Goal: Task Accomplishment & Management: Use online tool/utility

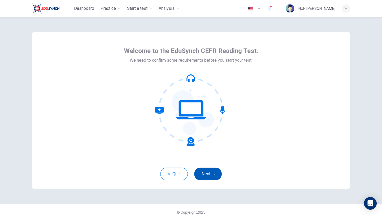
click at [205, 177] on button "Next" at bounding box center [208, 174] width 28 height 13
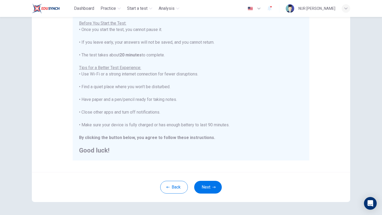
scroll to position [63, 0]
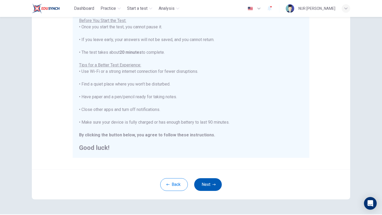
click at [203, 183] on button "Next" at bounding box center [208, 185] width 28 height 13
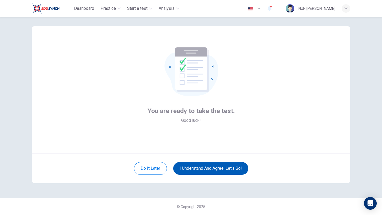
scroll to position [6, 0]
click at [191, 166] on button "I understand and agree. Let’s go!" at bounding box center [210, 168] width 75 height 13
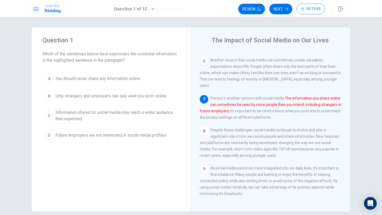
scroll to position [172, 0]
click at [98, 115] on span "Information shared on social media may reach a wider audience than expected." at bounding box center [116, 116] width 123 height 13
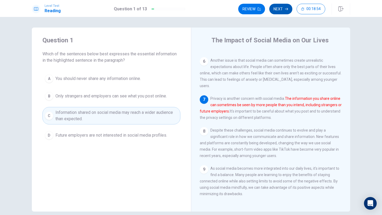
click at [281, 9] on button "Next" at bounding box center [280, 9] width 23 height 11
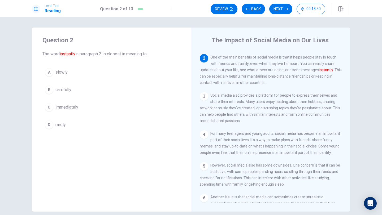
scroll to position [35, 0]
click at [65, 109] on span "immediately" at bounding box center [66, 107] width 23 height 6
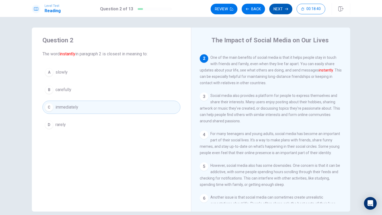
click at [278, 10] on button "Next" at bounding box center [280, 9] width 23 height 11
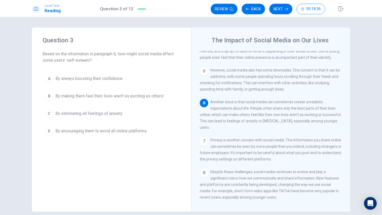
scroll to position [131, 0]
click at [98, 97] on span "By making them feel their lives aren't as exciting as others'" at bounding box center [109, 96] width 109 height 6
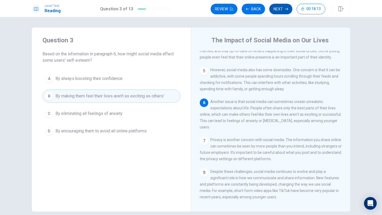
click at [284, 10] on button "Next" at bounding box center [280, 9] width 23 height 11
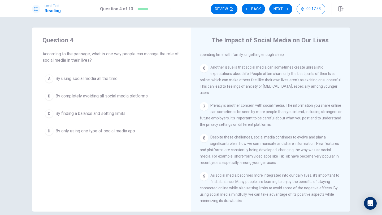
scroll to position [172, 0]
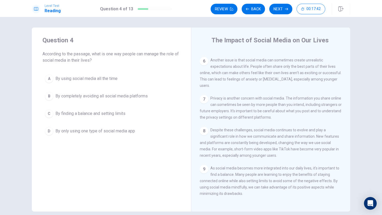
click at [112, 117] on button "C By finding a balance and setting limits" at bounding box center [111, 113] width 138 height 13
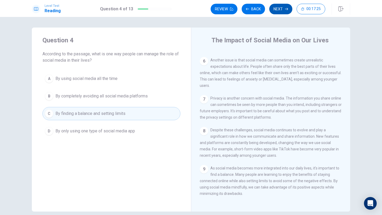
click at [278, 11] on button "Next" at bounding box center [280, 9] width 23 height 11
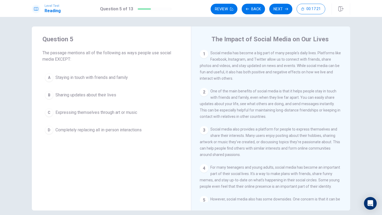
scroll to position [0, 0]
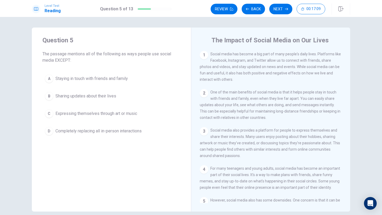
click at [111, 133] on span "Completely replacing all in-person interactions" at bounding box center [98, 131] width 86 height 6
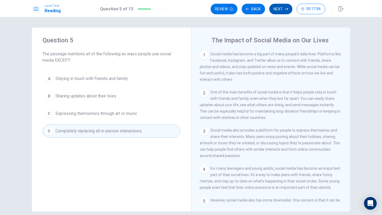
click at [282, 7] on button "Next" at bounding box center [280, 9] width 23 height 11
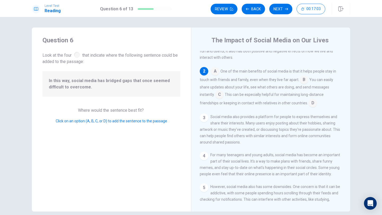
scroll to position [21, 0]
click at [312, 104] on input at bounding box center [313, 104] width 8 height 8
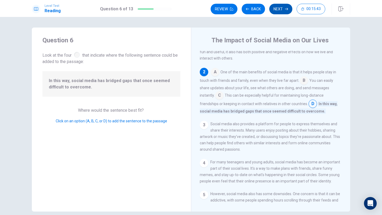
click at [275, 10] on button "Next" at bounding box center [280, 9] width 23 height 11
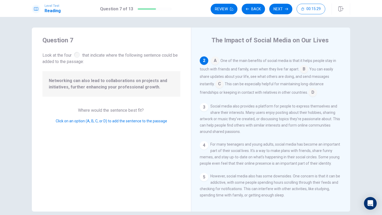
scroll to position [31, 0]
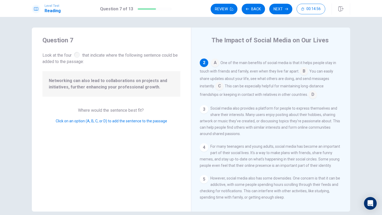
click at [312, 95] on input at bounding box center [313, 95] width 8 height 8
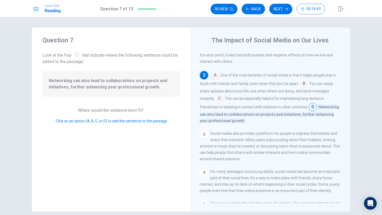
scroll to position [18, 0]
click at [277, 8] on button "Next" at bounding box center [280, 9] width 23 height 11
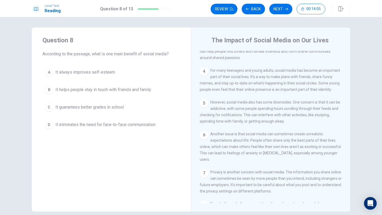
scroll to position [98, 0]
click at [111, 89] on span "It helps people stay in touch with friends and family" at bounding box center [103, 90] width 96 height 6
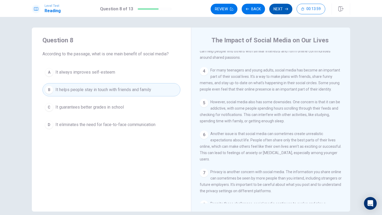
click at [278, 9] on button "Next" at bounding box center [280, 9] width 23 height 11
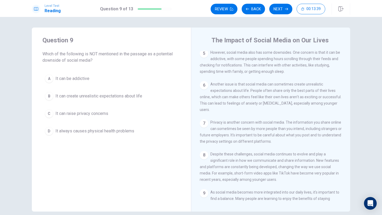
scroll to position [172, 0]
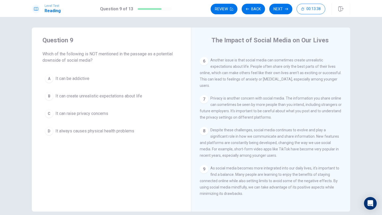
click at [127, 130] on span "It always causes physical health problems" at bounding box center [94, 131] width 79 height 6
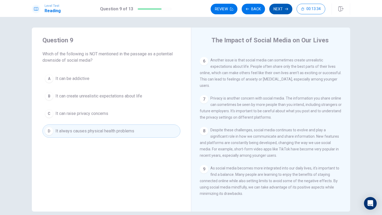
click at [277, 9] on button "Next" at bounding box center [280, 9] width 23 height 11
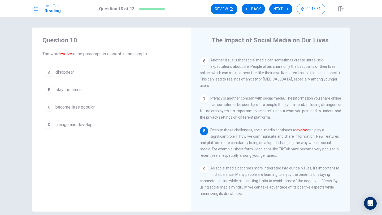
scroll to position [1, 0]
click at [74, 124] on span "change and develop" at bounding box center [73, 124] width 37 height 6
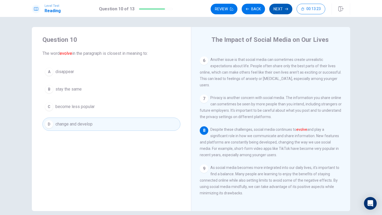
click at [280, 11] on button "Next" at bounding box center [280, 9] width 23 height 11
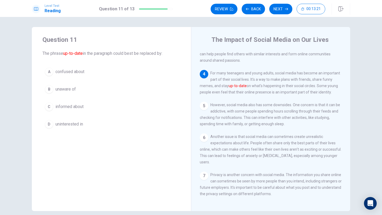
scroll to position [93, 0]
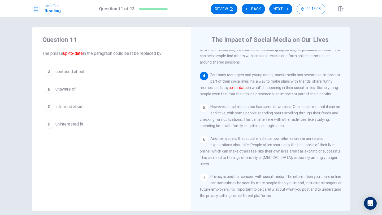
click at [75, 107] on span "informed about" at bounding box center [69, 107] width 28 height 6
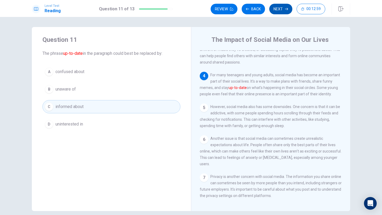
click at [278, 11] on button "Next" at bounding box center [280, 9] width 23 height 11
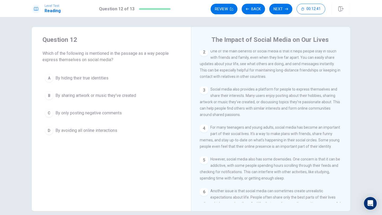
scroll to position [40, 0]
click at [116, 97] on span "By sharing artwork or music they've created" at bounding box center [95, 96] width 81 height 6
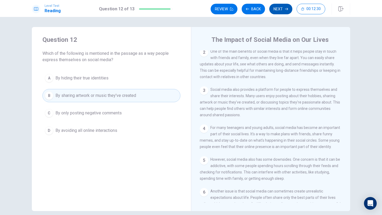
click at [281, 9] on button "Next" at bounding box center [280, 9] width 23 height 11
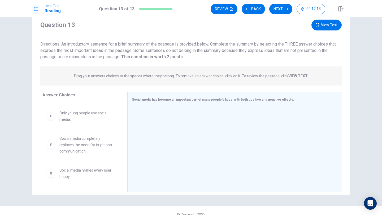
scroll to position [0, 0]
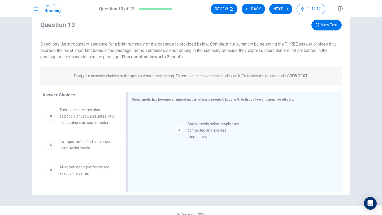
drag, startPoint x: 83, startPoint y: 117, endPoint x: 212, endPoint y: 131, distance: 129.4
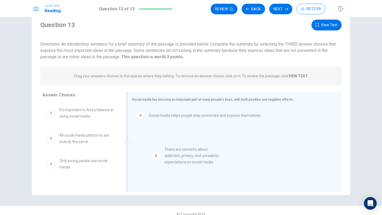
drag, startPoint x: 77, startPoint y: 121, endPoint x: 188, endPoint y: 161, distance: 117.4
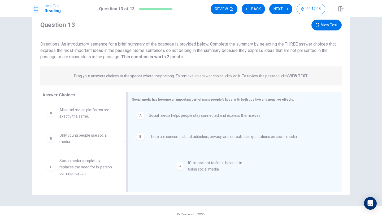
drag, startPoint x: 70, startPoint y: 115, endPoint x: 201, endPoint y: 168, distance: 141.4
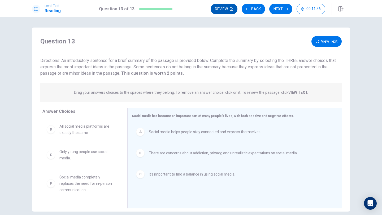
click at [223, 13] on button "Review" at bounding box center [224, 9] width 27 height 11
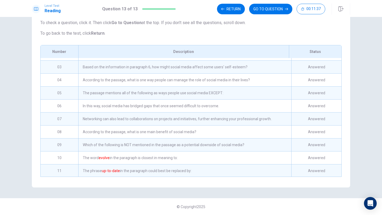
scroll to position [24, 0]
click at [174, 106] on div "In this way, social media has bridged gaps that once seemed difficult to overco…" at bounding box center [184, 105] width 213 height 13
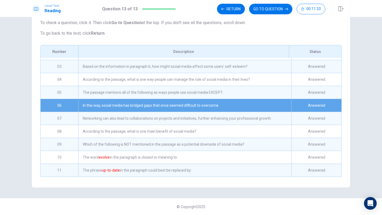
click at [245, 105] on div "In this way, social media has bridged gaps that once seemed difficult to overco…" at bounding box center [184, 105] width 213 height 13
click at [266, 11] on button "GO TO QUESTION" at bounding box center [270, 9] width 43 height 11
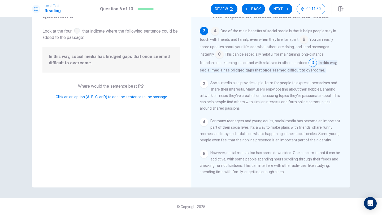
scroll to position [0, 0]
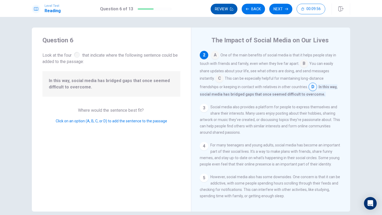
click at [228, 11] on button "Review" at bounding box center [224, 9] width 27 height 11
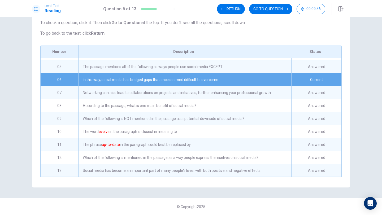
scroll to position [50, 0]
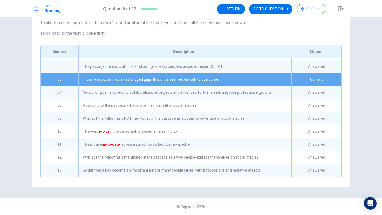
click at [96, 92] on div "Networking can also lead to collaborations on projects and initiatives, further…" at bounding box center [184, 92] width 213 height 13
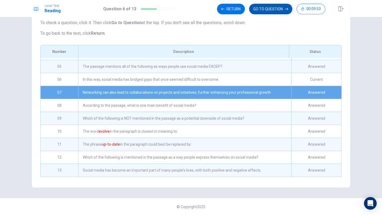
click at [261, 7] on button "GO TO QUESTION" at bounding box center [270, 9] width 43 height 11
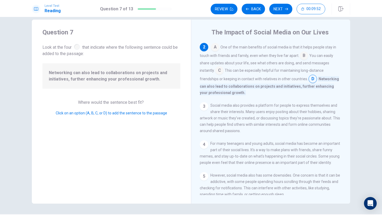
scroll to position [0, 0]
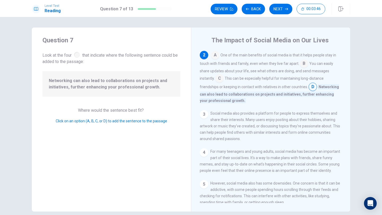
click at [302, 65] on input at bounding box center [304, 64] width 8 height 8
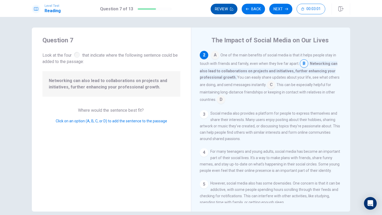
click at [229, 8] on button "Review" at bounding box center [224, 9] width 27 height 11
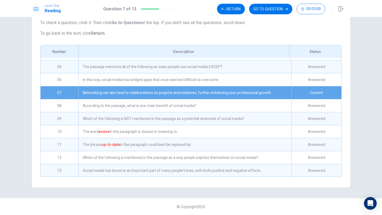
scroll to position [50, 0]
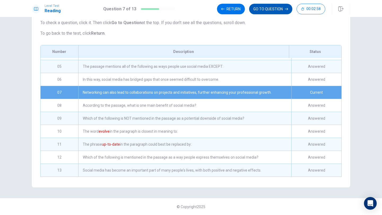
click at [265, 10] on button "GO TO QUESTION" at bounding box center [270, 9] width 43 height 11
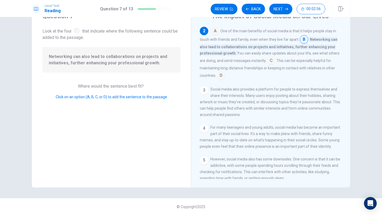
scroll to position [28, 0]
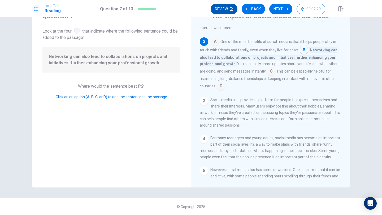
click at [215, 10] on button "Review" at bounding box center [224, 9] width 27 height 11
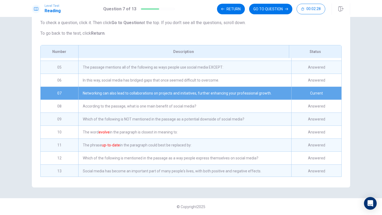
scroll to position [50, 0]
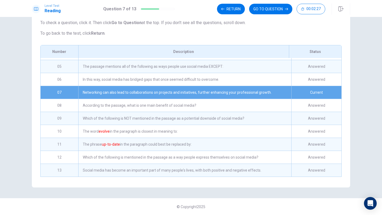
click at [145, 168] on div "Social media has become an important part of many people's lives, with both pos…" at bounding box center [184, 170] width 213 height 13
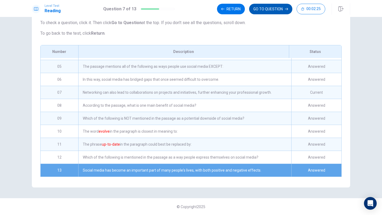
click at [257, 8] on button "GO TO QUESTION" at bounding box center [270, 9] width 43 height 11
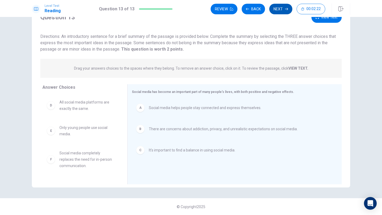
click at [278, 11] on button "Next" at bounding box center [280, 9] width 23 height 11
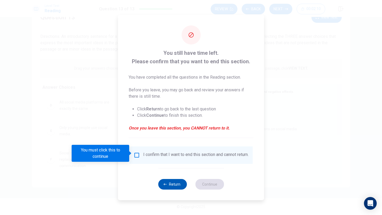
click at [174, 183] on button "Return" at bounding box center [172, 184] width 29 height 11
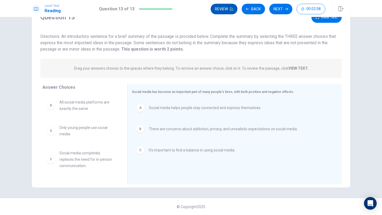
click at [228, 11] on button "Review" at bounding box center [224, 9] width 27 height 11
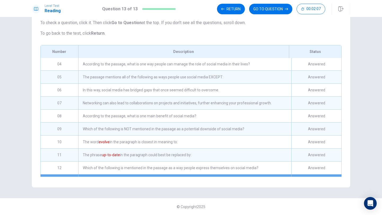
scroll to position [39, 0]
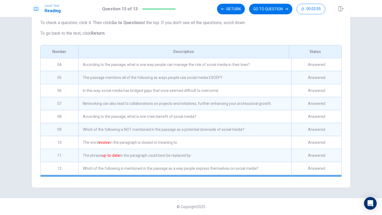
click at [150, 102] on div "Networking can also lead to collaborations on projects and initiatives, further…" at bounding box center [184, 103] width 213 height 13
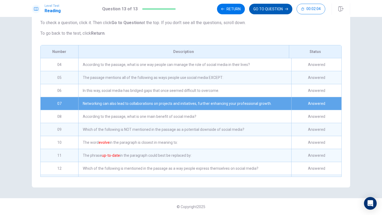
click at [266, 7] on button "GO TO QUESTION" at bounding box center [270, 9] width 43 height 11
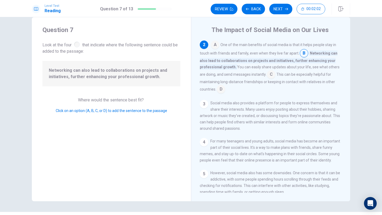
scroll to position [7, 0]
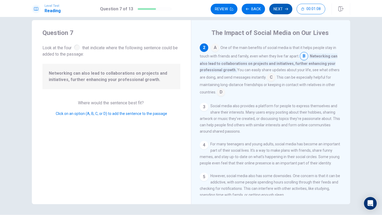
click at [279, 12] on button "Next" at bounding box center [280, 9] width 23 height 11
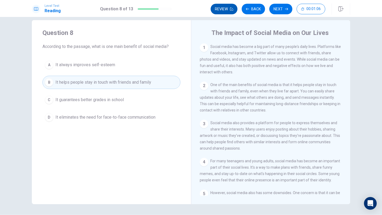
click at [219, 8] on button "Review" at bounding box center [224, 9] width 27 height 11
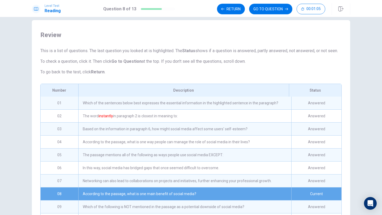
scroll to position [50, 0]
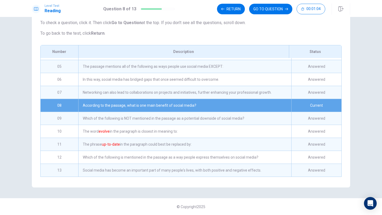
click at [150, 172] on div "Social media has become an important part of many people's lives, with both pos…" at bounding box center [184, 170] width 213 height 13
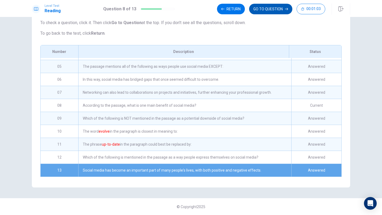
click at [273, 10] on button "GO TO QUESTION" at bounding box center [270, 9] width 43 height 11
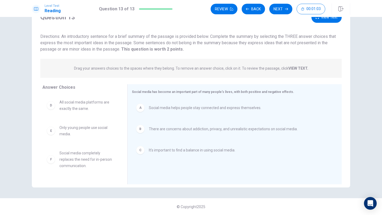
scroll to position [24, 0]
click at [275, 9] on button "Next" at bounding box center [280, 9] width 23 height 11
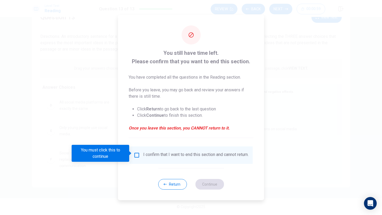
click at [137, 152] on input "You must click this to continue" at bounding box center [137, 155] width 6 height 6
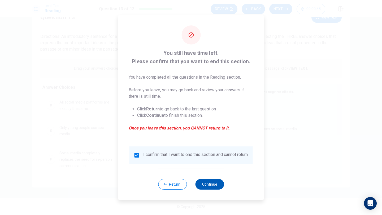
click at [207, 186] on button "Continue" at bounding box center [209, 184] width 29 height 11
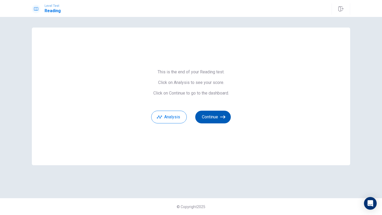
click at [206, 118] on button "Continue" at bounding box center [213, 117] width 36 height 13
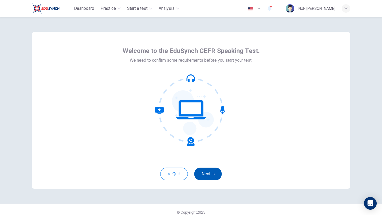
click at [204, 173] on button "Next" at bounding box center [208, 174] width 28 height 13
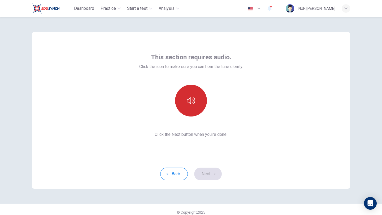
click at [188, 99] on icon "button" at bounding box center [191, 101] width 8 height 8
click at [191, 99] on icon "button" at bounding box center [191, 101] width 8 height 8
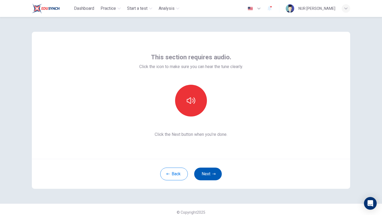
click at [210, 174] on button "Next" at bounding box center [208, 174] width 28 height 13
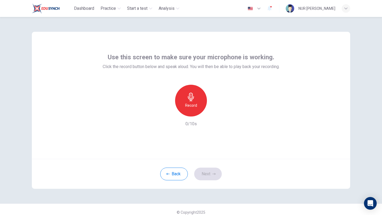
click at [190, 97] on icon "button" at bounding box center [191, 97] width 8 height 8
click at [213, 112] on icon "button" at bounding box center [215, 112] width 5 height 5
click at [190, 100] on icon "button" at bounding box center [191, 97] width 6 height 8
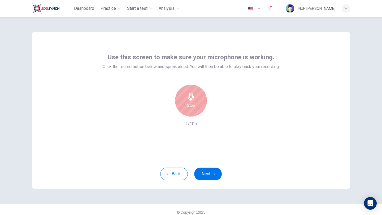
click at [190, 100] on icon "button" at bounding box center [191, 97] width 6 height 8
click at [216, 112] on icon "button" at bounding box center [216, 112] width 2 height 3
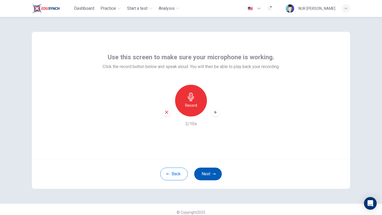
click at [205, 174] on button "Next" at bounding box center [208, 174] width 28 height 13
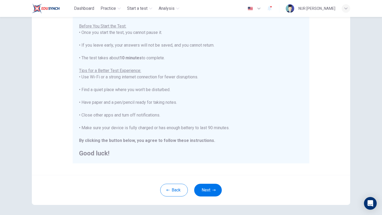
scroll to position [49, 0]
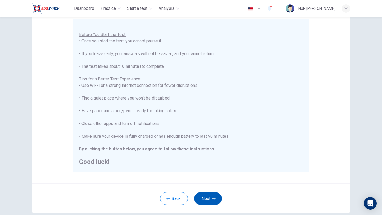
click at [214, 200] on icon "button" at bounding box center [214, 198] width 3 height 3
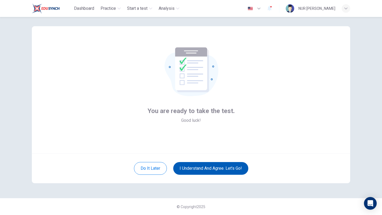
click at [219, 169] on button "I understand and agree. Let’s go!" at bounding box center [210, 168] width 75 height 13
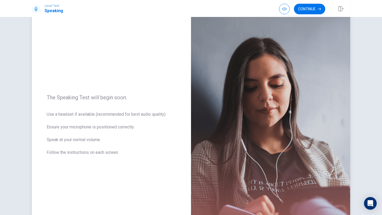
scroll to position [4, 0]
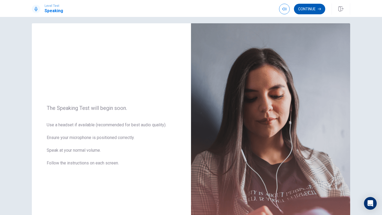
click at [306, 13] on button "Continue" at bounding box center [309, 9] width 31 height 11
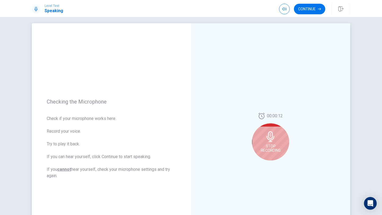
click at [270, 134] on icon at bounding box center [271, 137] width 8 height 11
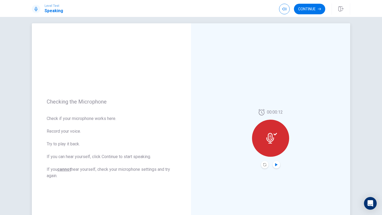
click at [276, 166] on icon "Play Audio" at bounding box center [276, 164] width 2 height 3
click at [262, 164] on button "Record Again" at bounding box center [264, 164] width 7 height 7
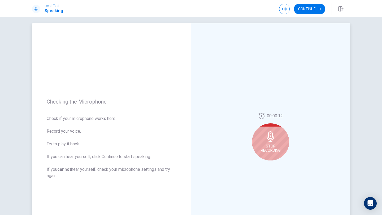
click at [269, 138] on icon at bounding box center [271, 137] width 8 height 11
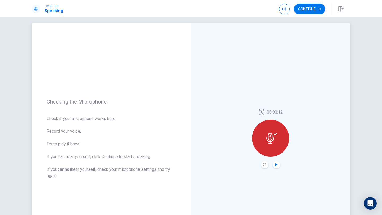
click at [275, 163] on icon "Play Audio" at bounding box center [276, 164] width 3 height 3
click at [264, 166] on icon "Record Again" at bounding box center [264, 164] width 3 height 3
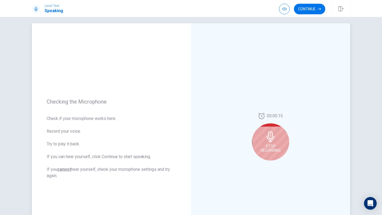
click at [275, 140] on icon at bounding box center [270, 137] width 11 height 11
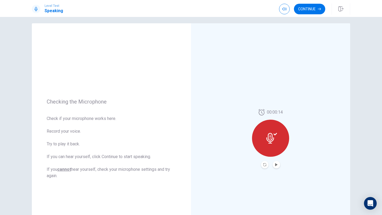
click at [265, 163] on button "Record Again" at bounding box center [264, 164] width 7 height 7
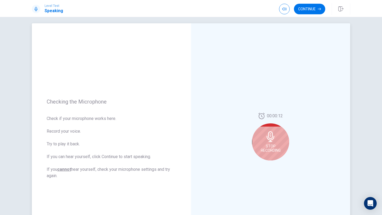
click at [271, 145] on span "Stop Recording" at bounding box center [271, 148] width 20 height 8
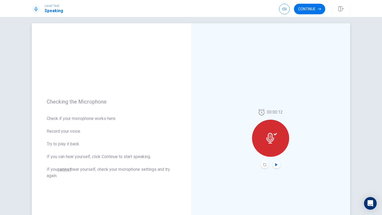
click at [277, 165] on icon "Play Audio" at bounding box center [276, 164] width 2 height 3
click at [302, 12] on button "Continue" at bounding box center [309, 9] width 31 height 11
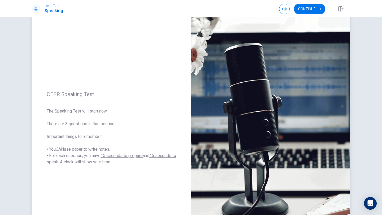
scroll to position [15, 0]
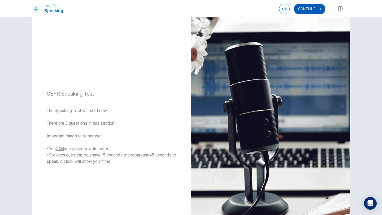
click at [311, 11] on button "Continue" at bounding box center [309, 9] width 31 height 11
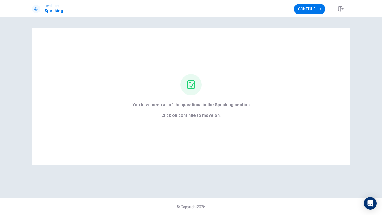
scroll to position [0, 0]
click at [309, 8] on button "Continue" at bounding box center [309, 9] width 31 height 11
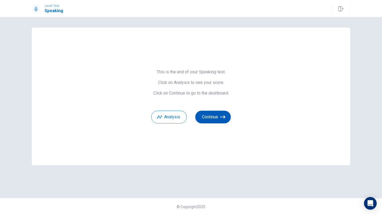
click at [208, 115] on button "Continue" at bounding box center [213, 117] width 36 height 13
